Goal: Feedback & Contribution: Contribute content

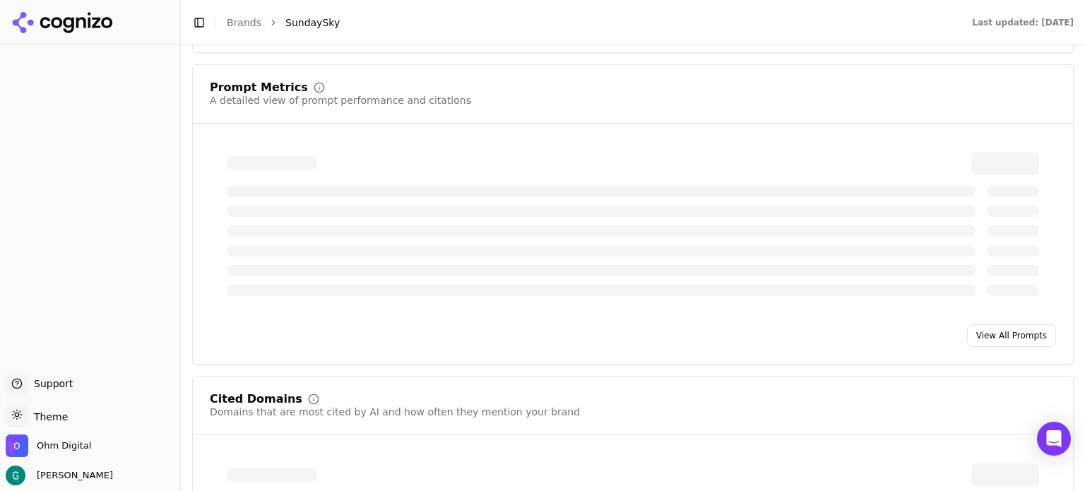
scroll to position [1018, 0]
click at [990, 329] on link "View All Prompts" at bounding box center [1011, 332] width 89 height 23
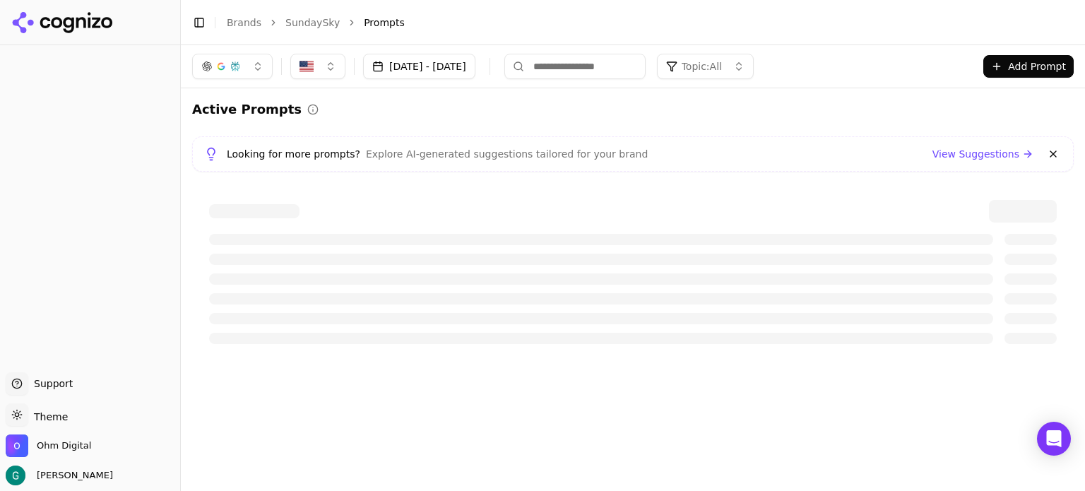
click at [56, 133] on div at bounding box center [90, 205] width 180 height 321
click at [986, 155] on link "View Suggestions" at bounding box center [983, 154] width 101 height 14
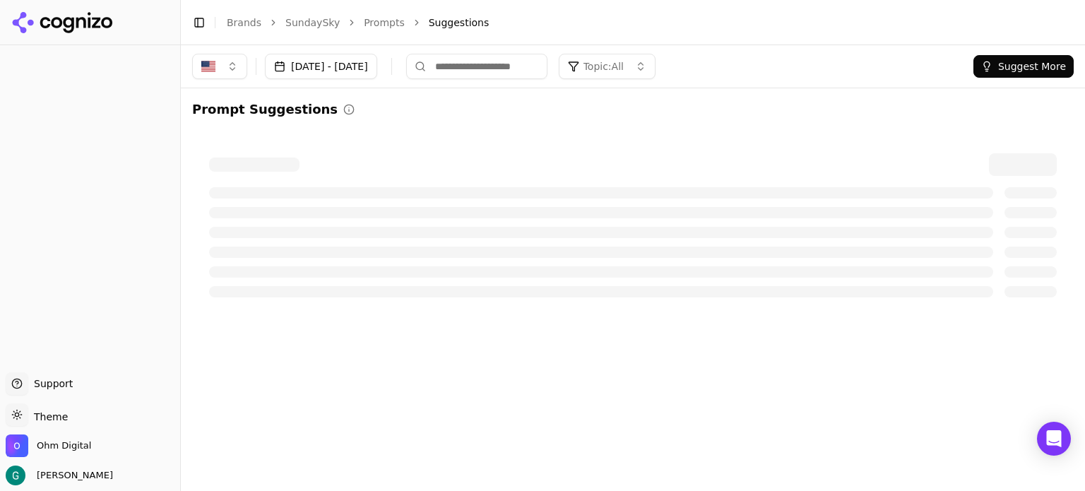
click at [624, 73] on span "Topic: All" at bounding box center [604, 66] width 40 height 14
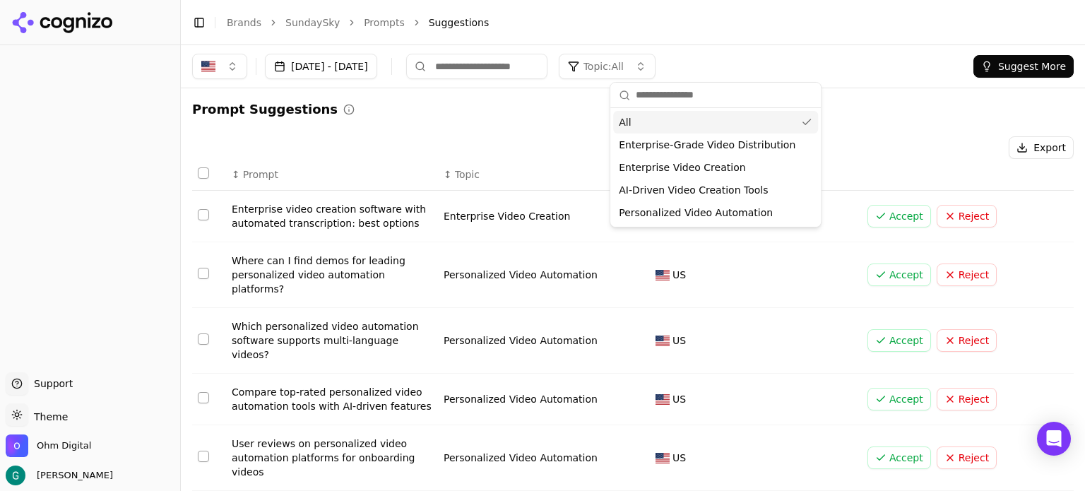
click at [624, 73] on span "Topic: All" at bounding box center [604, 66] width 40 height 14
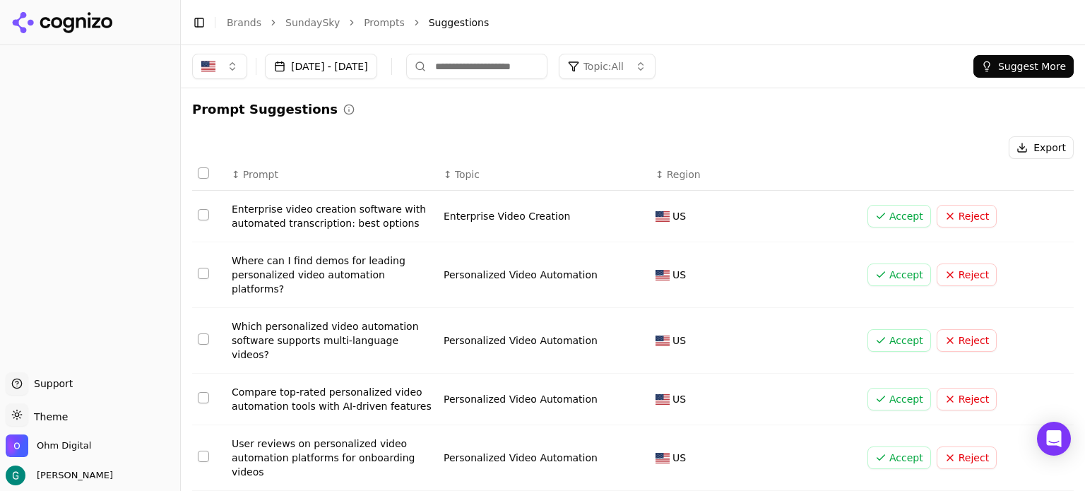
click at [38, 100] on div at bounding box center [90, 205] width 180 height 321
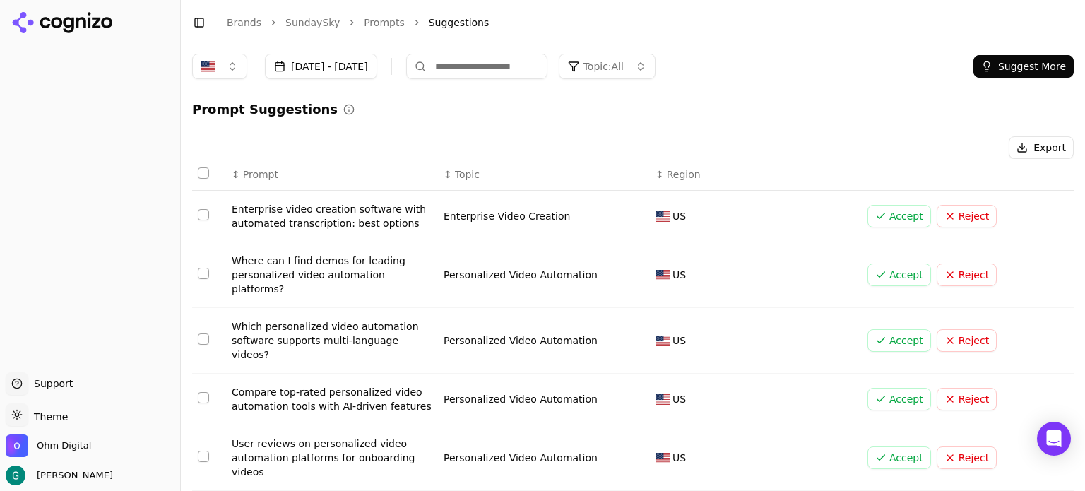
click at [38, 100] on div at bounding box center [90, 205] width 180 height 321
click at [71, 443] on span "Ohm Digital" at bounding box center [64, 445] width 54 height 13
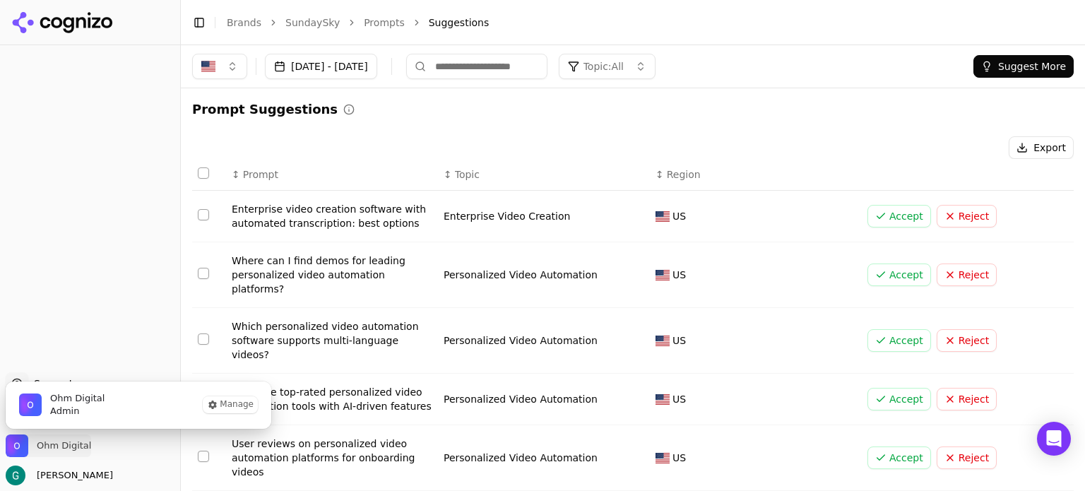
click at [71, 443] on span "Ohm Digital" at bounding box center [64, 445] width 54 height 13
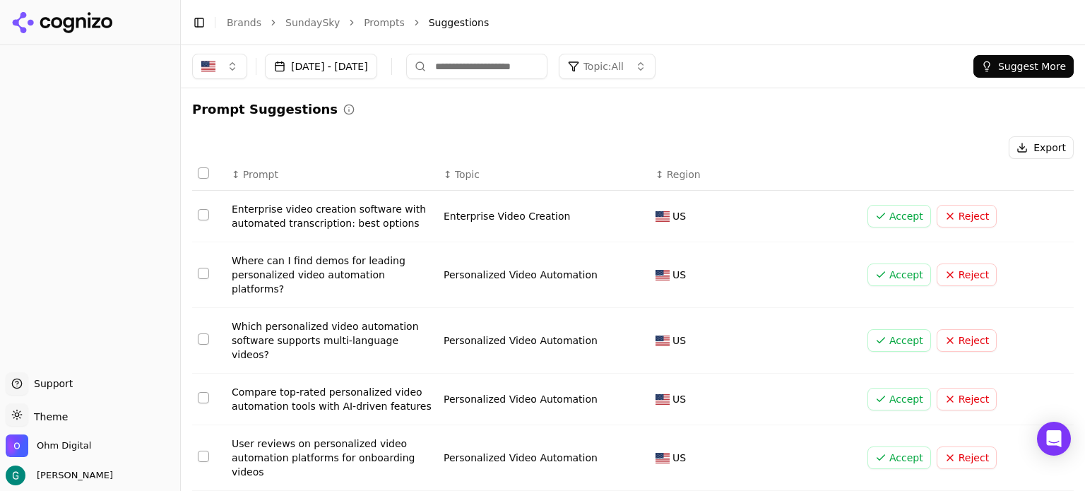
click at [296, 19] on link "SundaySky" at bounding box center [312, 23] width 54 height 14
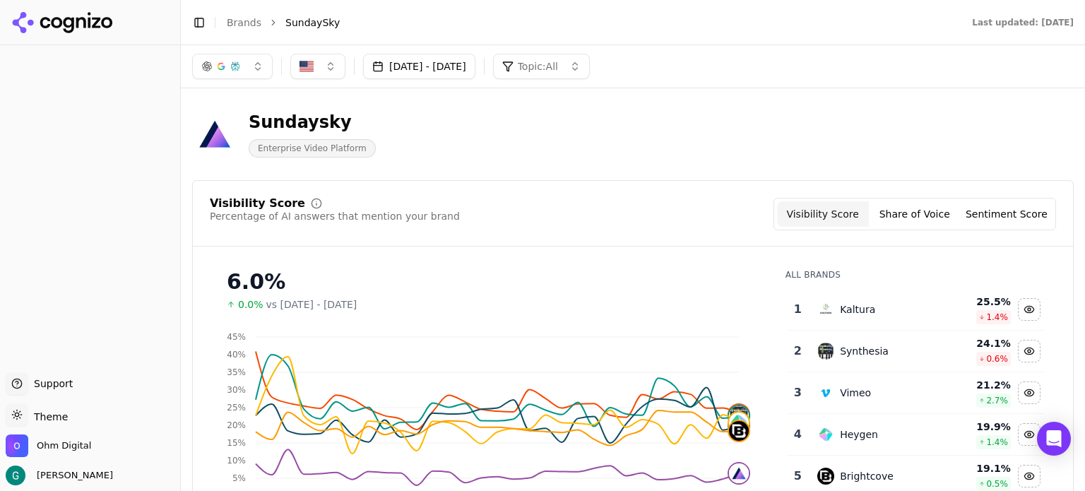
click at [785, 57] on div "[DATE] - [DATE] Topic: All" at bounding box center [633, 66] width 882 height 25
click at [558, 62] on span "Topic: All" at bounding box center [538, 66] width 40 height 14
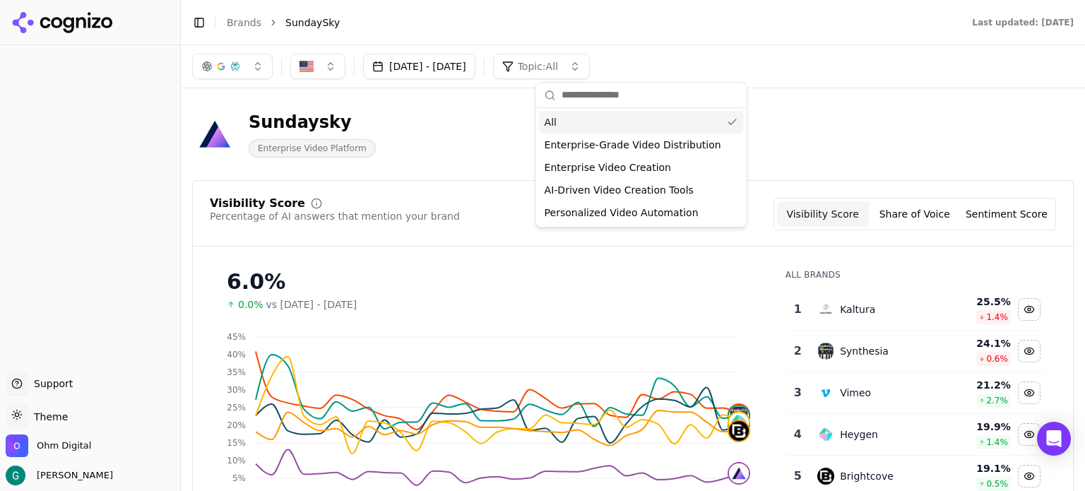
click at [575, 95] on input "text" at bounding box center [650, 95] width 177 height 28
click at [865, 123] on div "Sundaysky Enterprise Video Platform" at bounding box center [633, 134] width 882 height 69
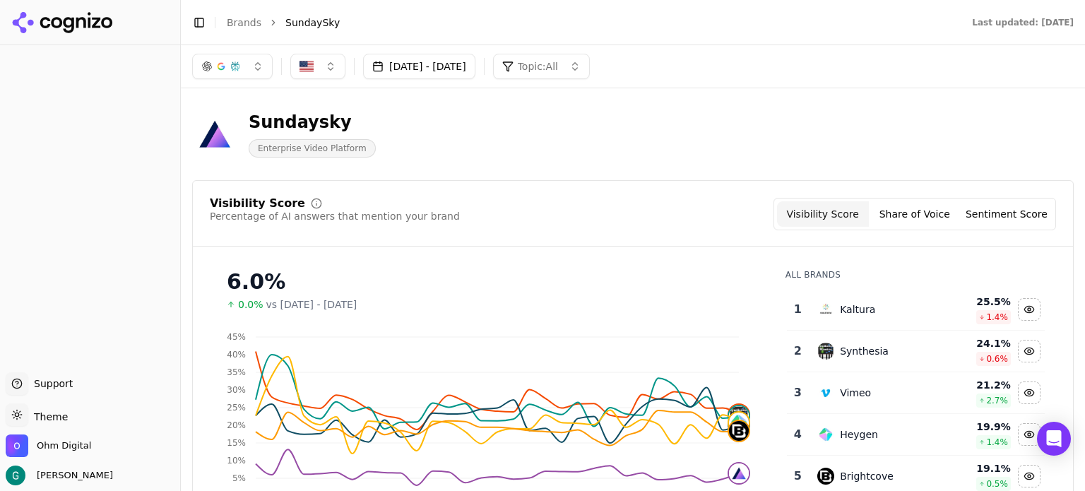
click at [911, 213] on button "Share of Voice" at bounding box center [915, 213] width 92 height 25
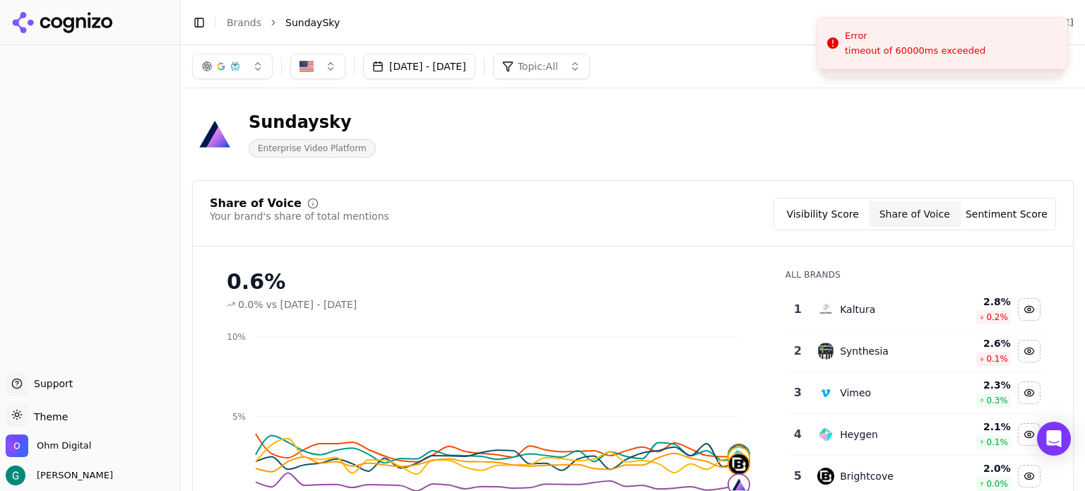
click at [76, 173] on div at bounding box center [90, 205] width 180 height 321
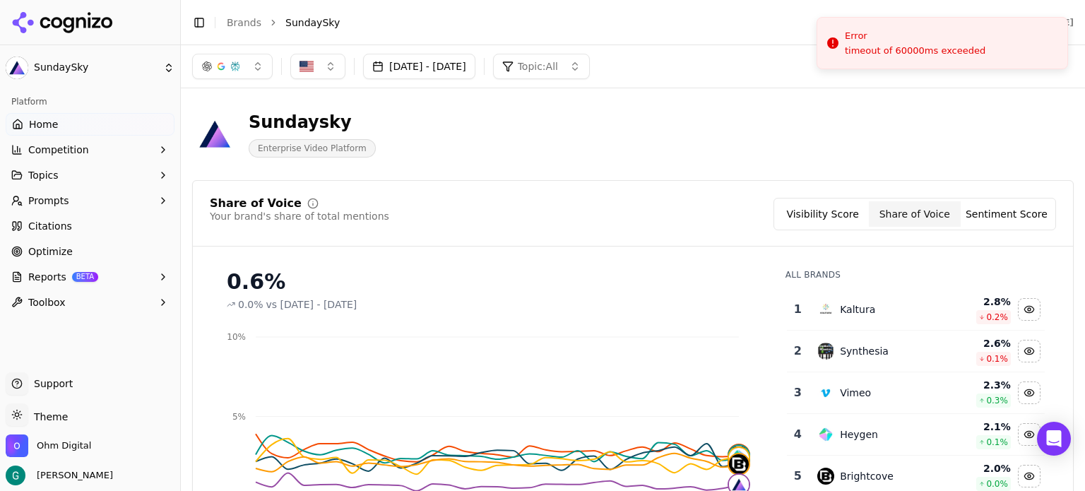
click at [409, 23] on li "SundaySky" at bounding box center [614, 23] width 658 height 14
click at [54, 177] on span "Topics" at bounding box center [43, 175] width 30 height 14
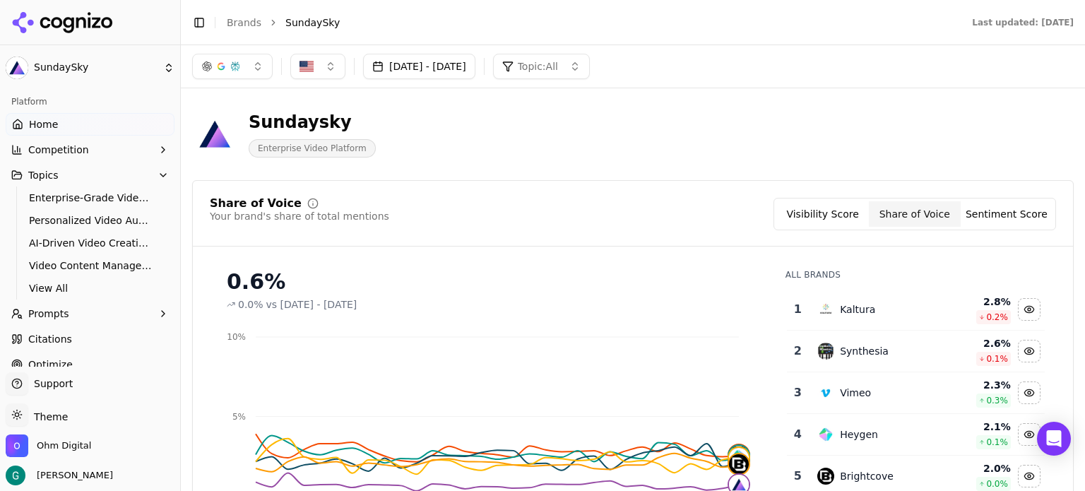
click at [54, 177] on span "Topics" at bounding box center [43, 175] width 30 height 14
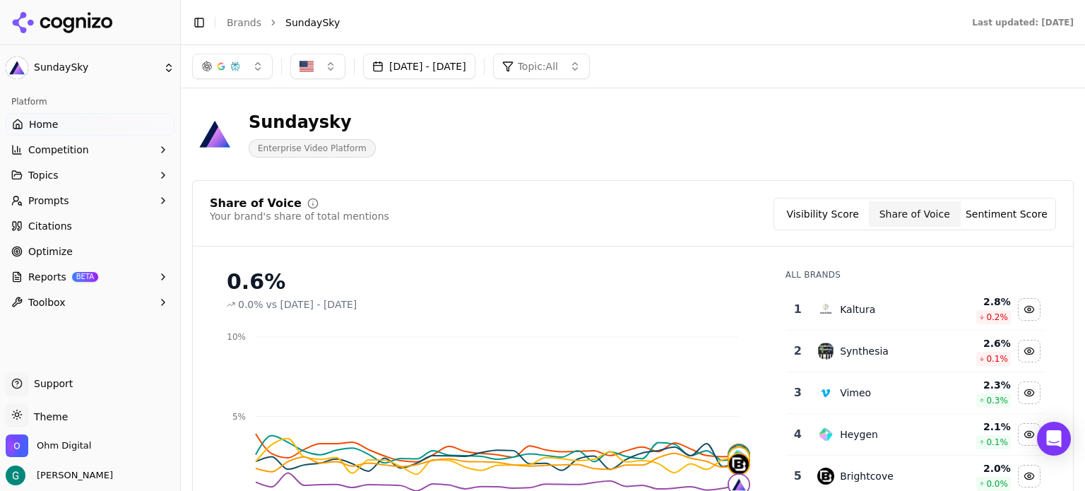
click at [54, 177] on span "Topics" at bounding box center [43, 175] width 30 height 14
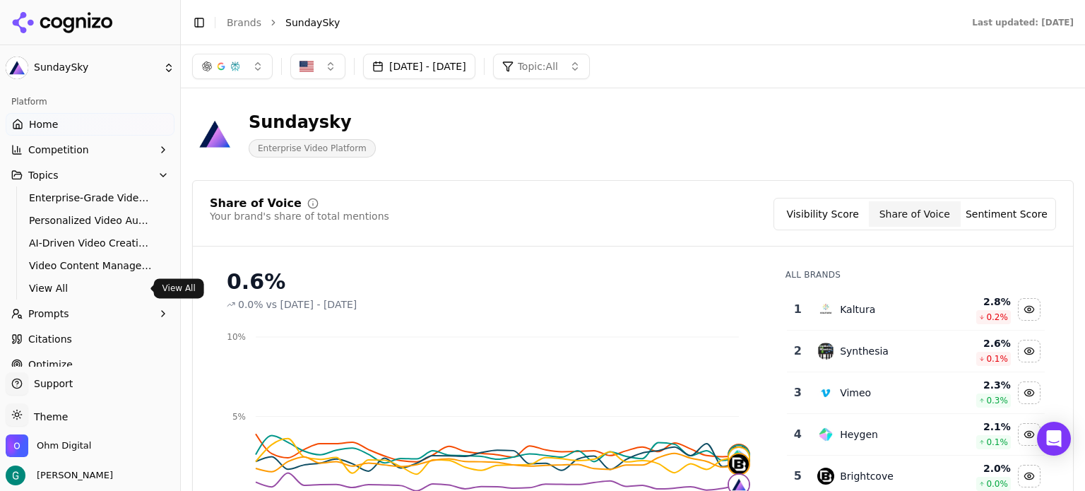
click at [49, 282] on span "View All" at bounding box center [90, 288] width 123 height 14
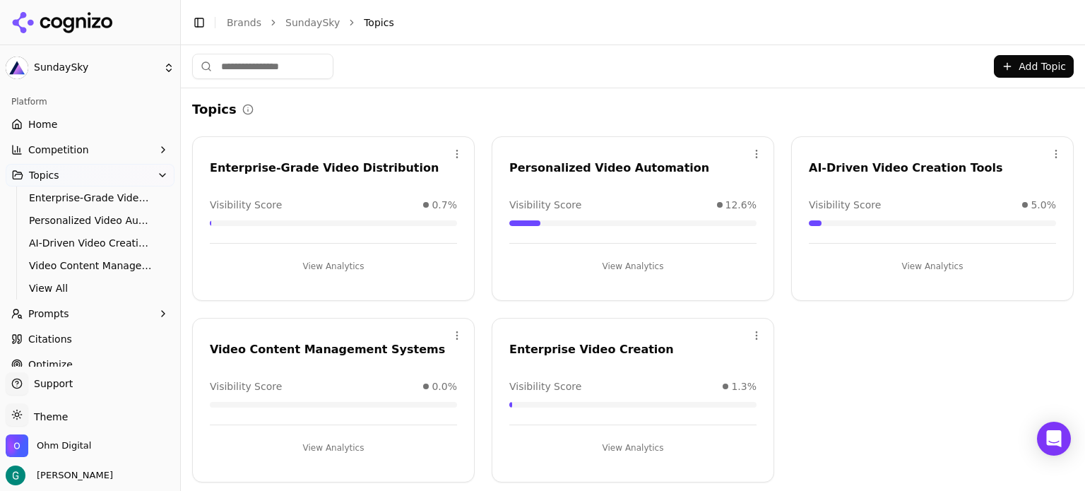
click at [1017, 61] on button "Add Topic" at bounding box center [1034, 66] width 80 height 23
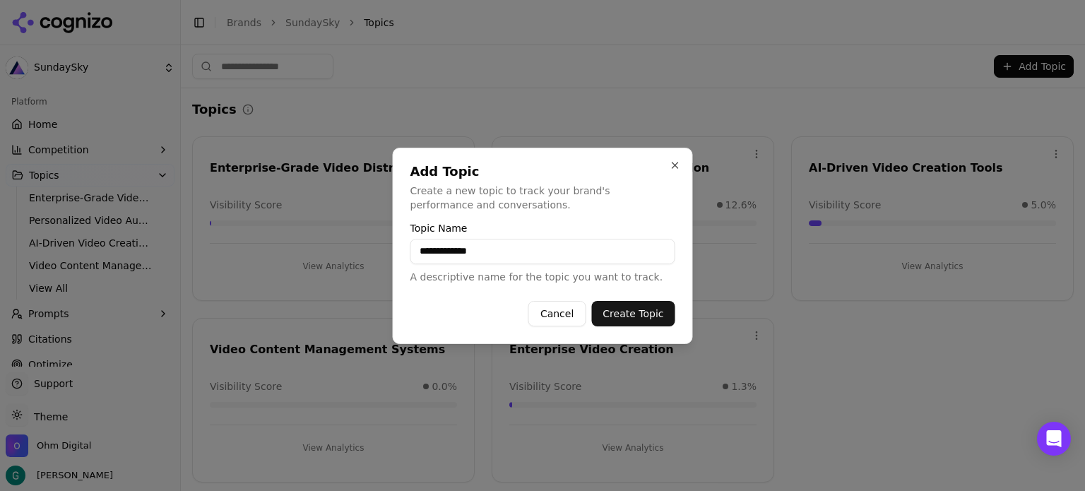
type input "**********"
click at [637, 311] on button "Create Topic" at bounding box center [632, 313] width 83 height 25
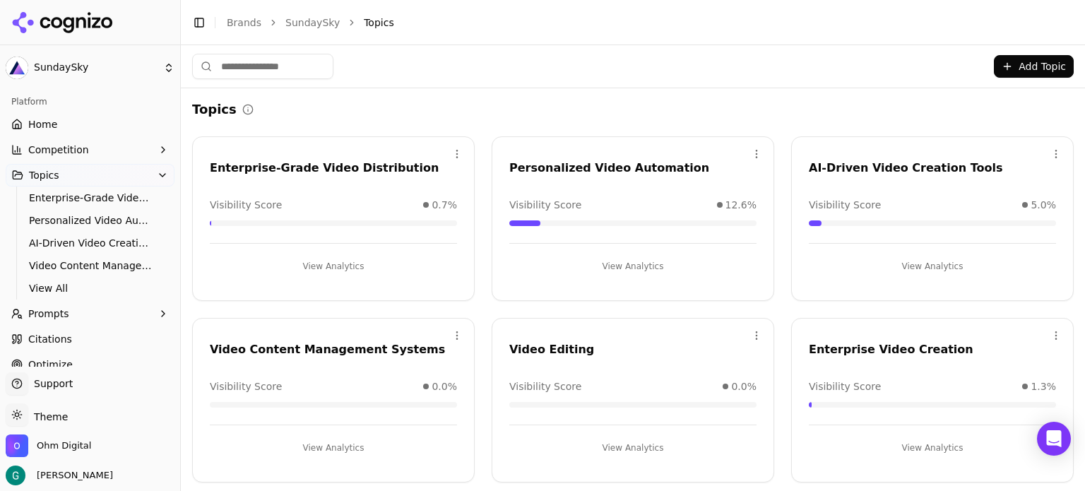
click at [746, 331] on html "SundaySky Platform Home Competition Topics Enterprise-Grade Video Distribution …" at bounding box center [542, 245] width 1085 height 491
click at [557, 347] on html "SundaySky Platform Home Competition Topics Enterprise-Grade Video Distribution …" at bounding box center [542, 245] width 1085 height 491
click at [557, 347] on div "Video Editing" at bounding box center [632, 349] width 247 height 17
click at [617, 441] on button "View Analytics" at bounding box center [632, 446] width 247 height 23
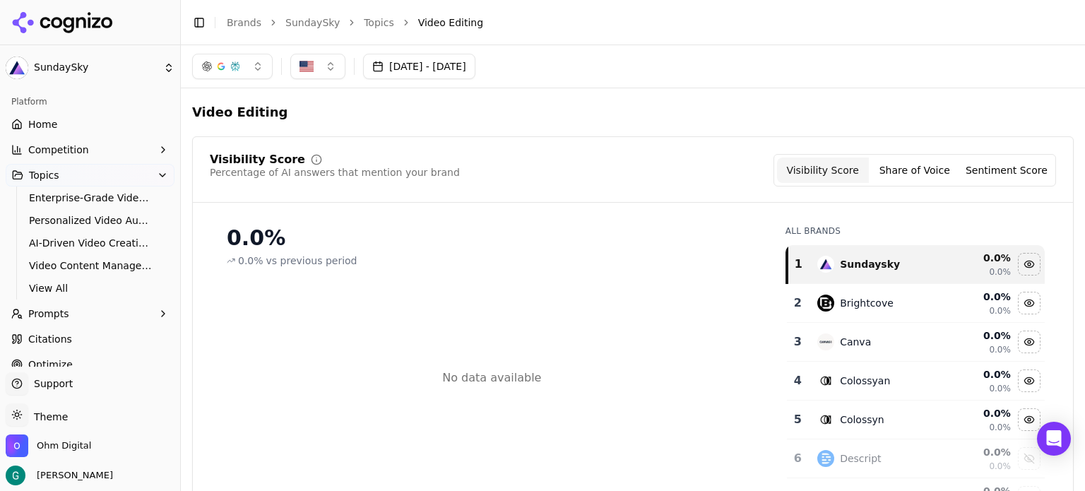
click at [49, 314] on span "Prompts" at bounding box center [48, 314] width 41 height 14
click at [47, 344] on link "Active" at bounding box center [90, 336] width 134 height 20
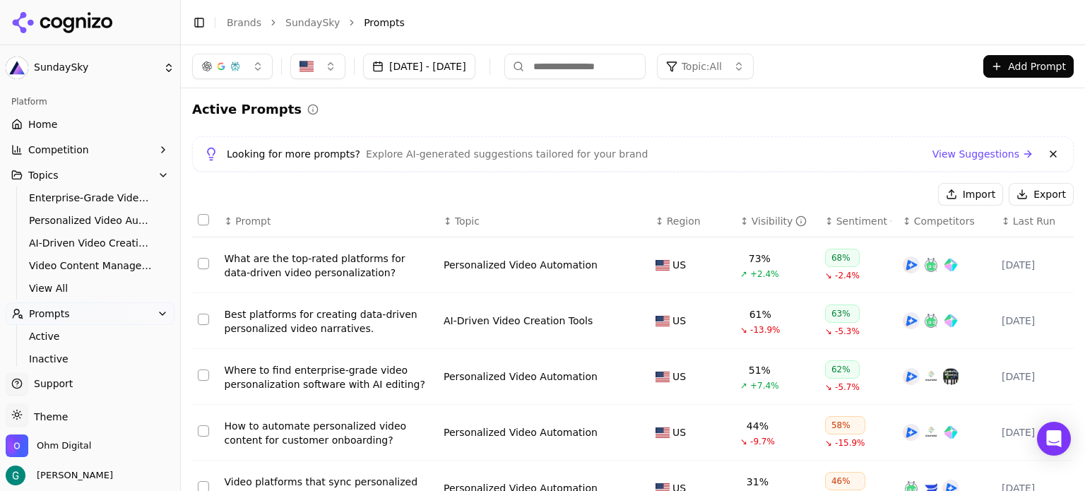
click at [1032, 64] on button "Add Prompt" at bounding box center [1028, 66] width 90 height 23
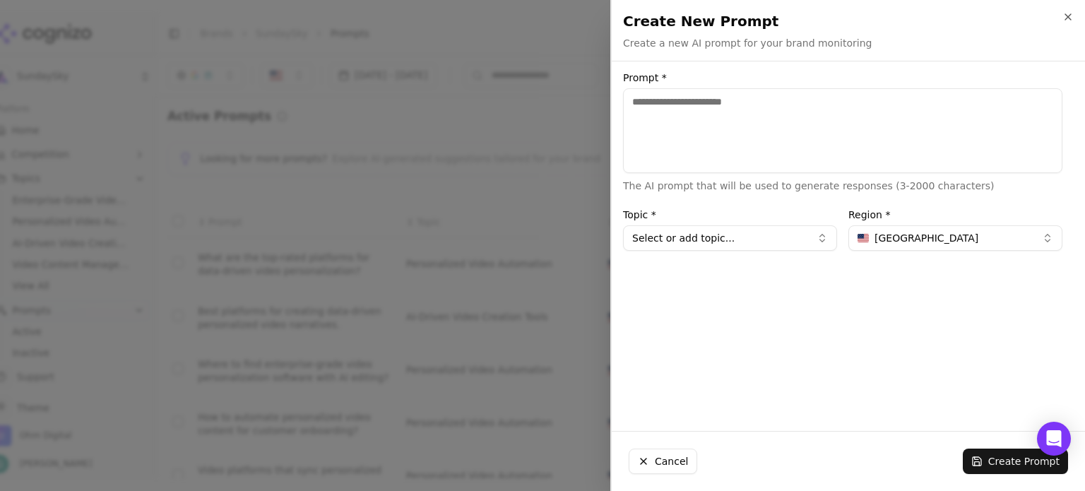
click at [648, 128] on textarea "Prompt *" at bounding box center [842, 130] width 439 height 85
click at [712, 237] on button "Select or add topic..." at bounding box center [730, 237] width 214 height 25
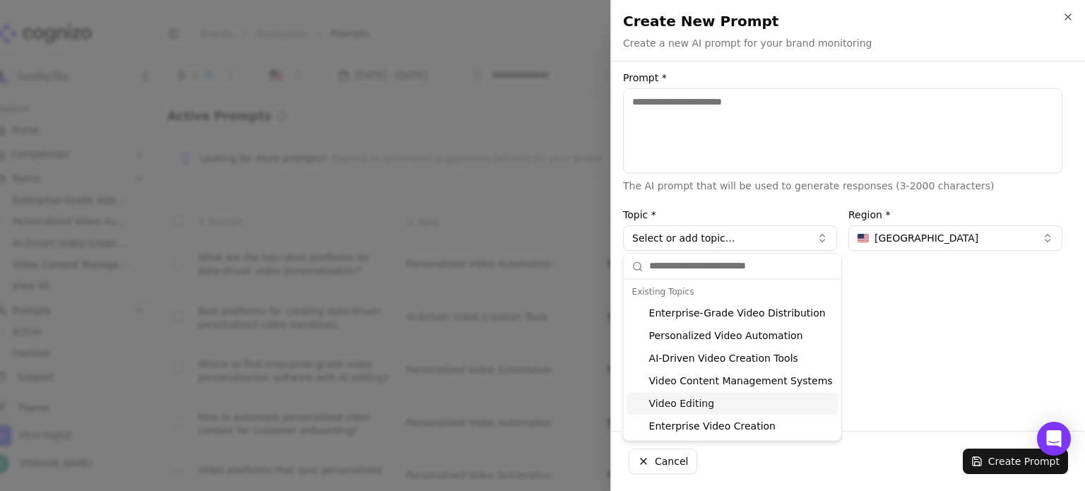
click at [690, 402] on div "Video Editing" at bounding box center [733, 403] width 212 height 23
type input "**********"
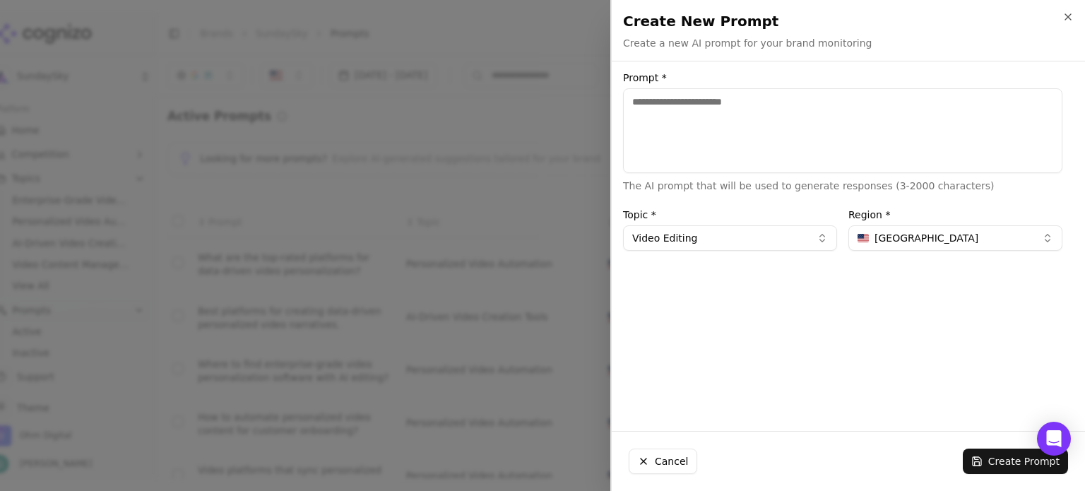
click at [684, 129] on textarea "Prompt *" at bounding box center [842, 130] width 439 height 85
type textarea "**********"
click at [1008, 458] on button "Create Prompt" at bounding box center [1015, 461] width 105 height 25
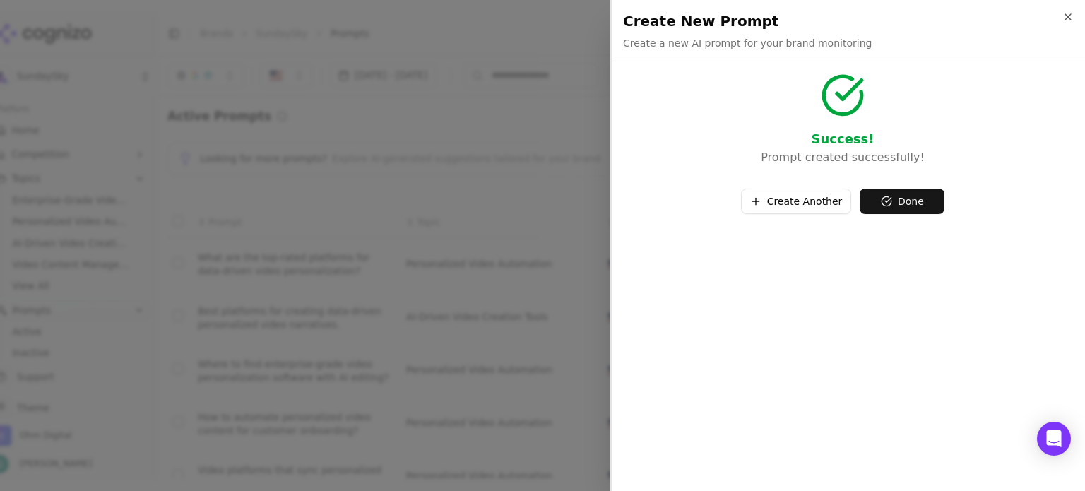
click at [902, 200] on button "Done" at bounding box center [902, 201] width 85 height 25
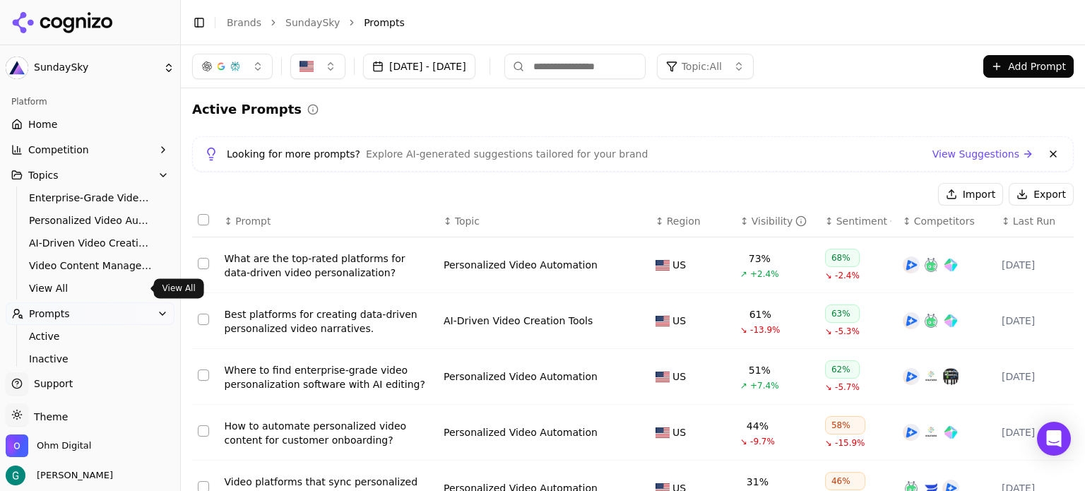
click at [39, 281] on span "View All" at bounding box center [90, 288] width 123 height 14
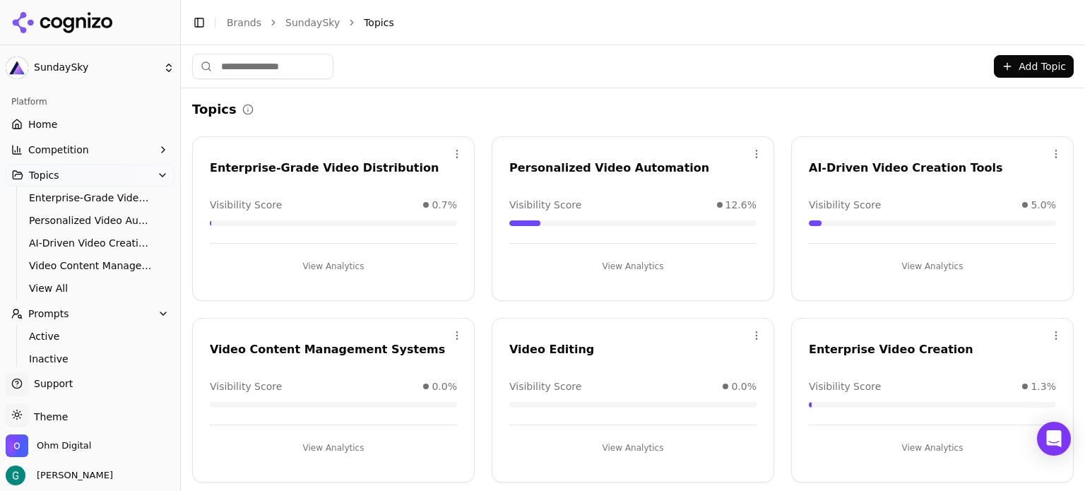
click at [546, 351] on div "Video Editing" at bounding box center [632, 349] width 247 height 17
click at [612, 446] on button "View Analytics" at bounding box center [632, 448] width 247 height 23
